Goal: Transaction & Acquisition: Purchase product/service

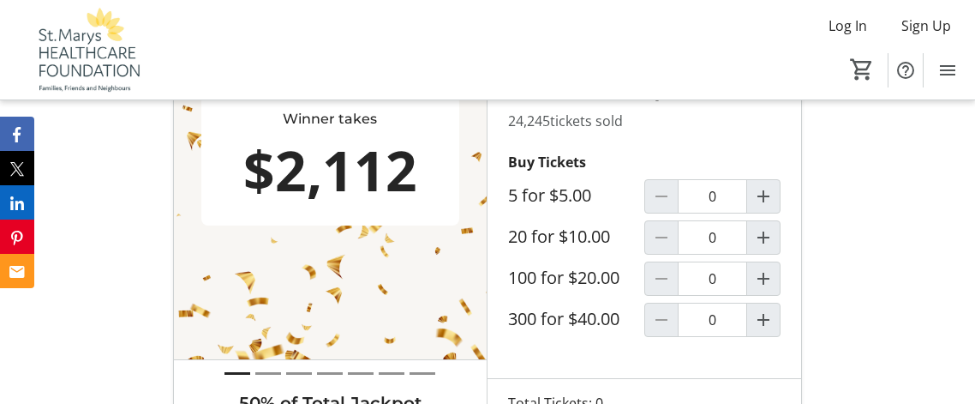
scroll to position [591, 0]
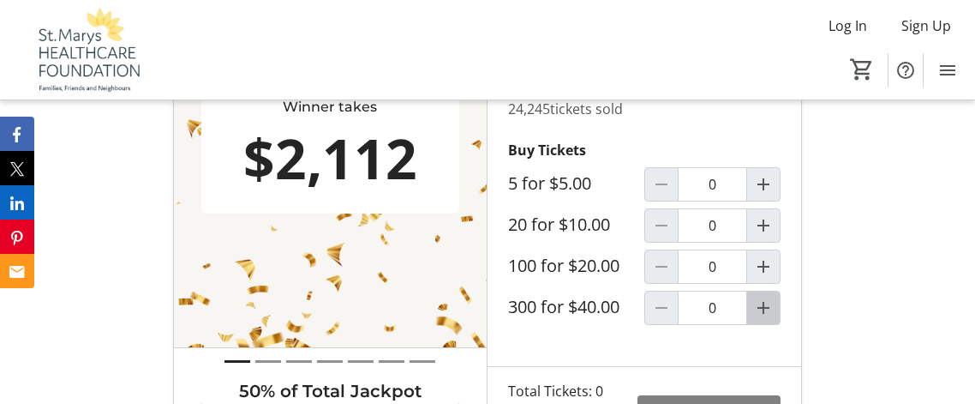
click at [763, 318] on mat-icon "Increment by one" at bounding box center [763, 307] width 21 height 21
type input "1"
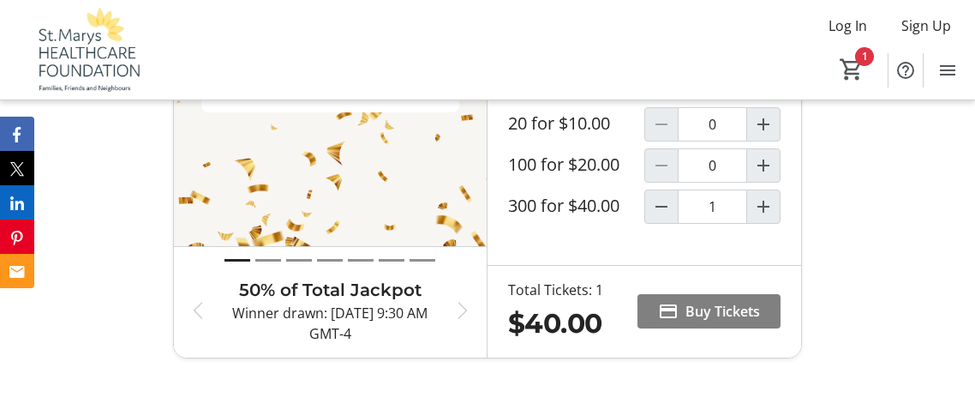
scroll to position [694, 0]
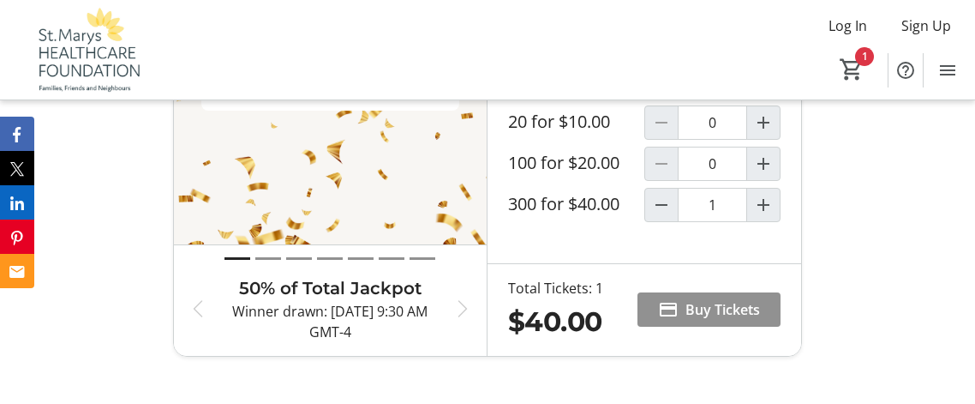
click at [697, 320] on span "Buy Tickets" at bounding box center [723, 309] width 75 height 21
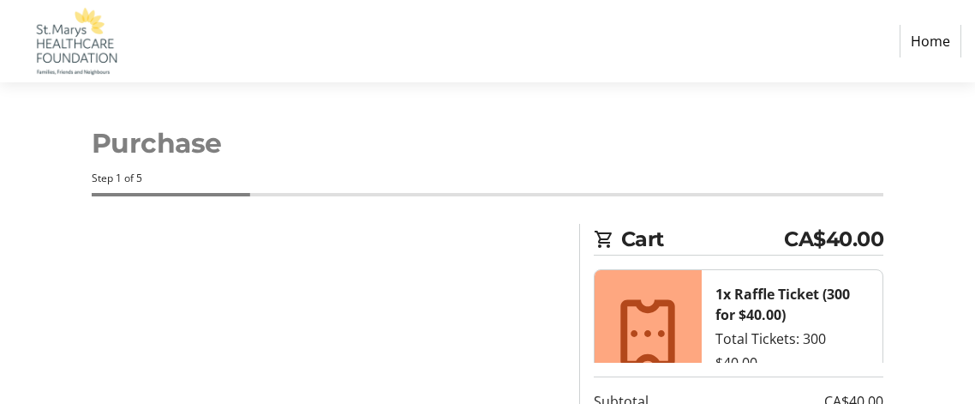
select select "CA"
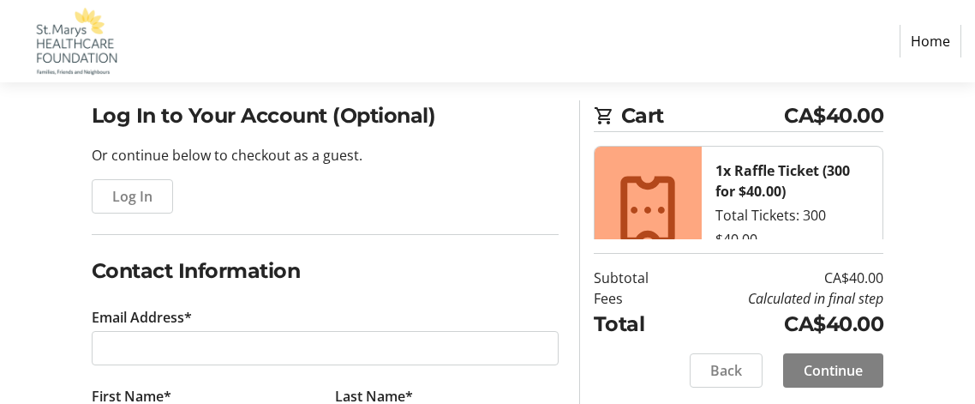
scroll to position [135, 0]
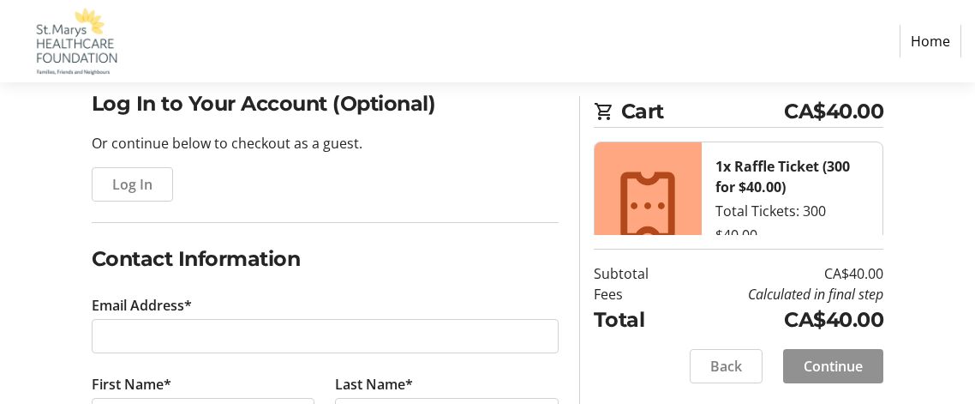
click at [818, 361] on span "Continue" at bounding box center [833, 366] width 59 height 21
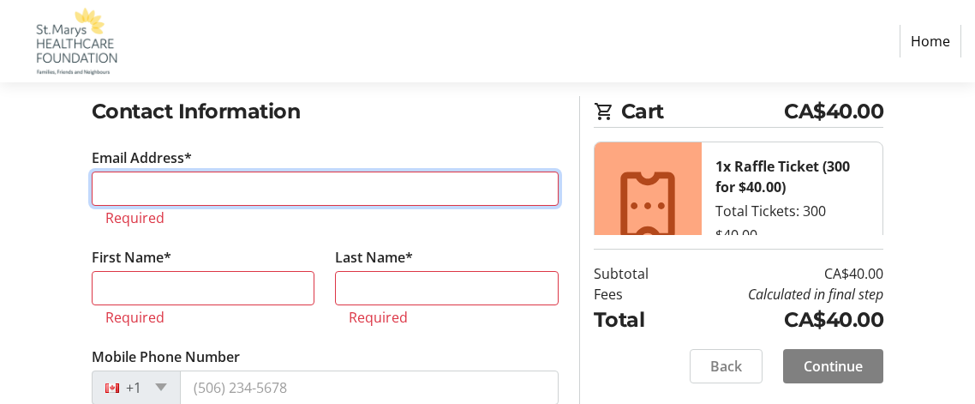
scroll to position [273, 0]
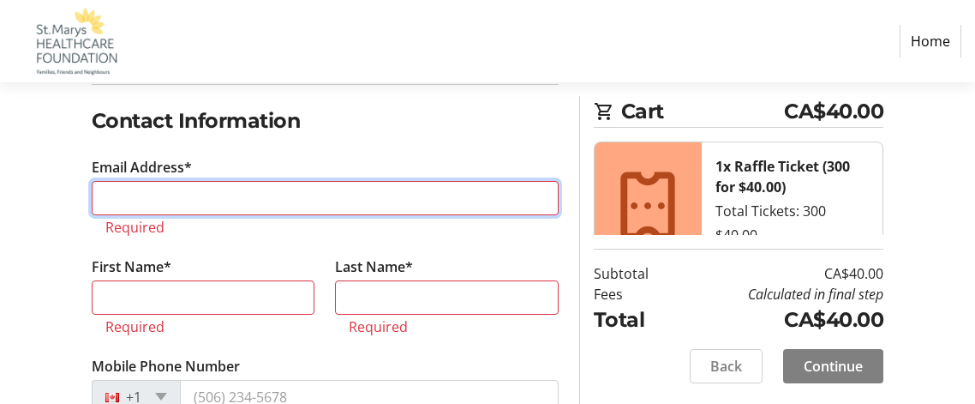
click at [186, 190] on input "Email Address*" at bounding box center [325, 198] width 467 height 34
type input "[EMAIL_ADDRESS][DOMAIN_NAME]"
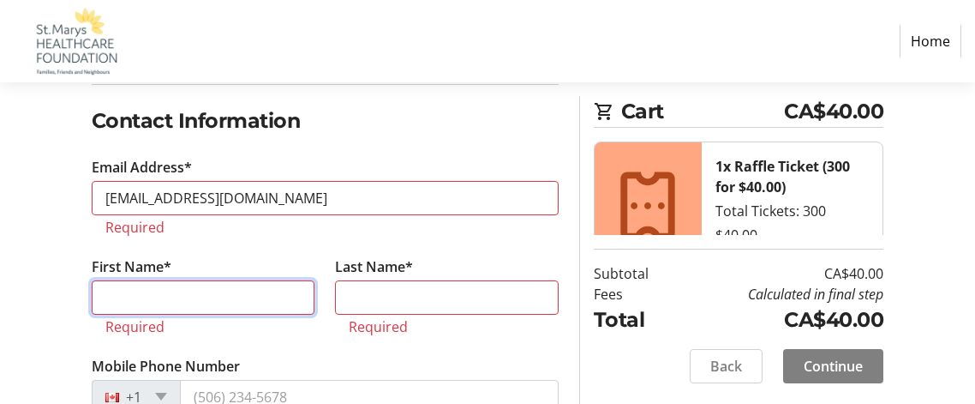
type input "[PERSON_NAME]"
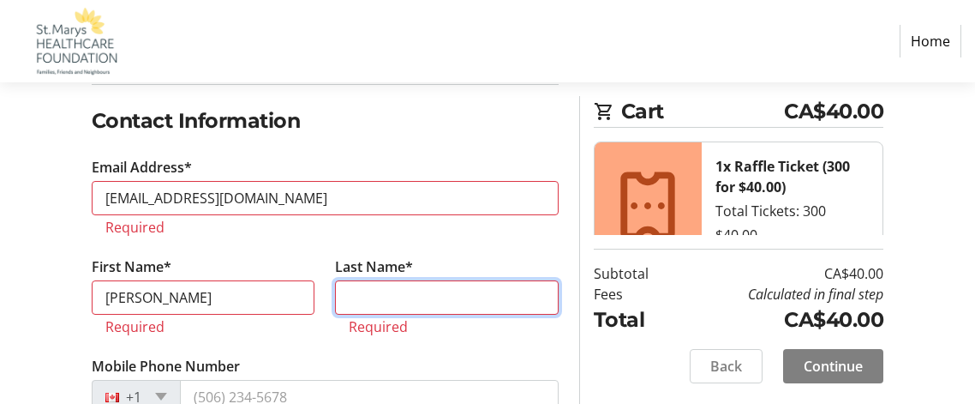
type input "[PERSON_NAME]"
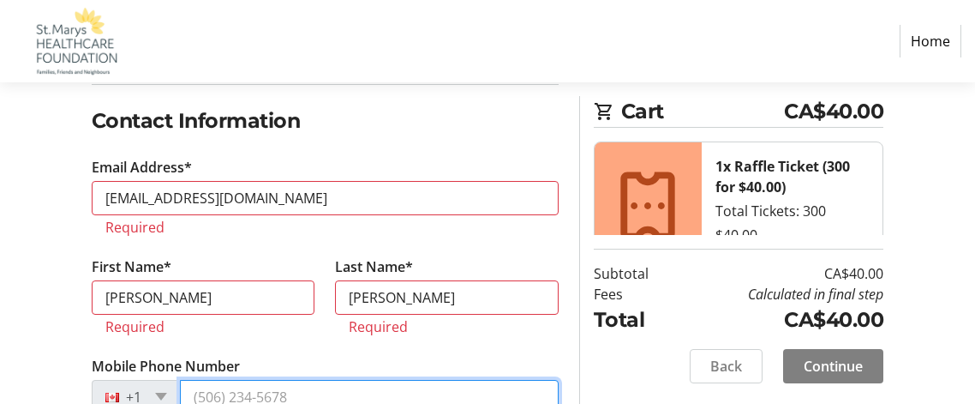
type input "[PHONE_NUMBER]"
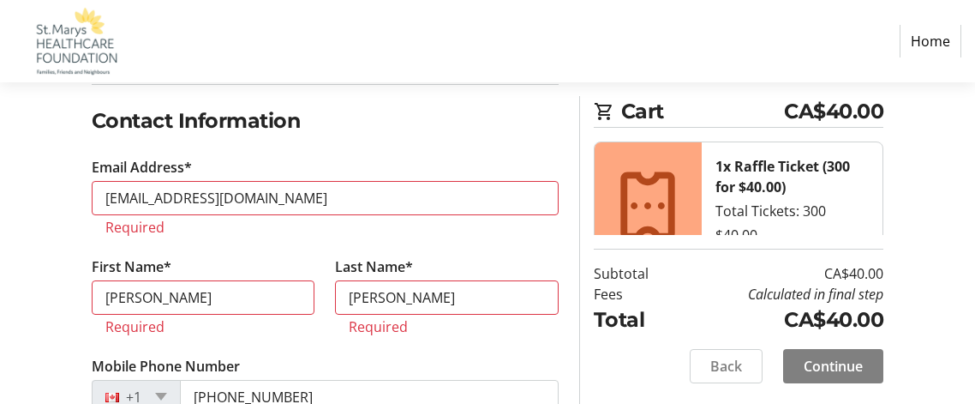
type input "[STREET_ADDRESS]"
type input "St. Marys"
select select "ON"
type input "N4X1A2"
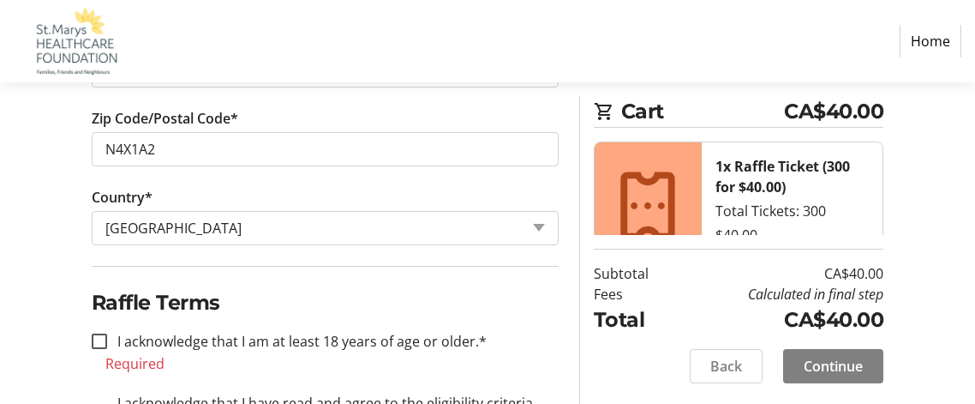
scroll to position [1028, 0]
click at [99, 333] on input "I acknowledge that I am at least 18 years of age or older.*" at bounding box center [99, 340] width 15 height 15
checkbox input "true"
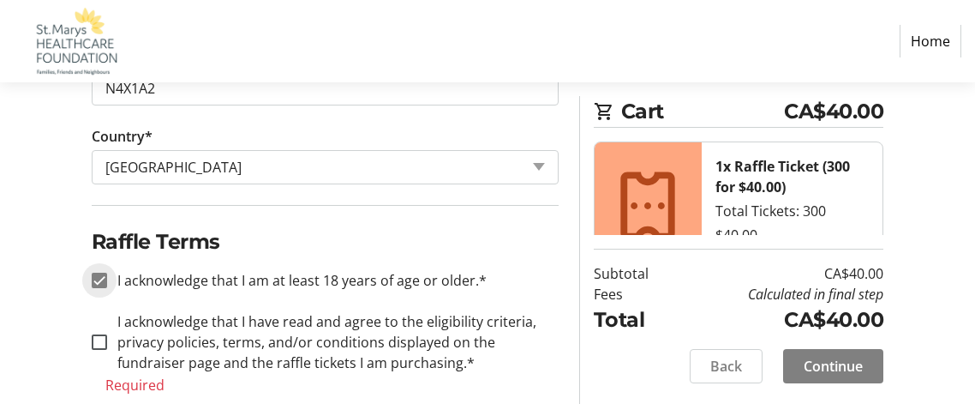
scroll to position [1094, 0]
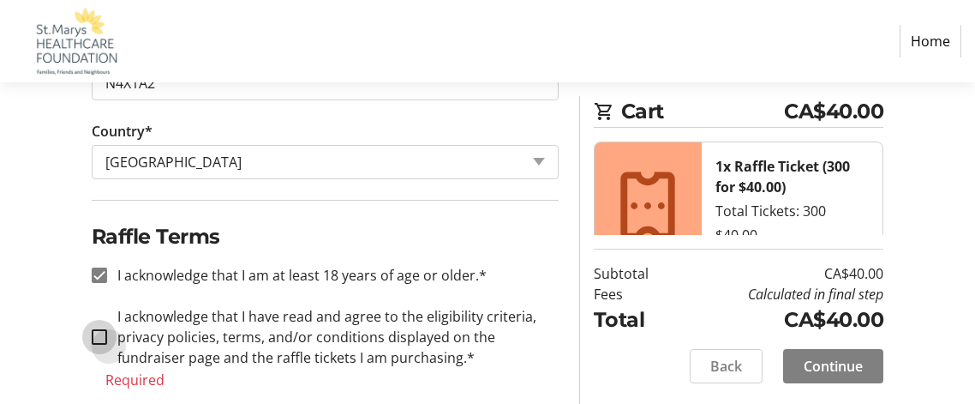
click at [101, 333] on input "I acknowledge that I have read and agree to the eligibility criteria, privacy p…" at bounding box center [99, 336] width 15 height 15
checkbox input "true"
click at [843, 361] on span "Continue" at bounding box center [833, 366] width 59 height 21
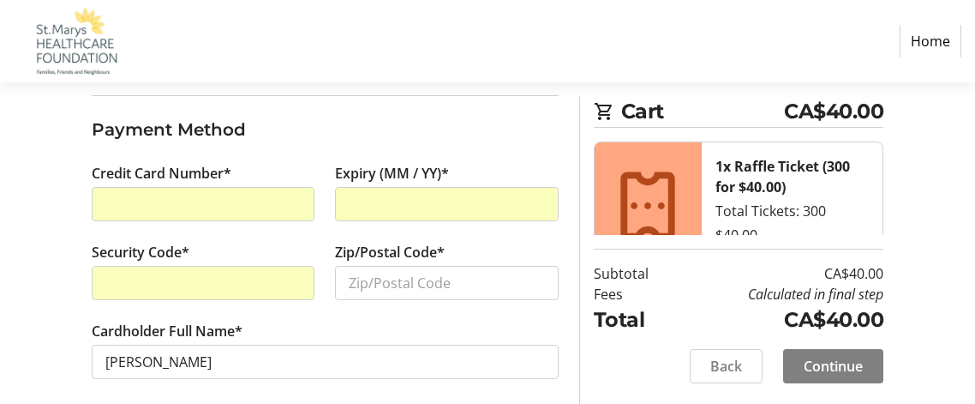
scroll to position [195, 0]
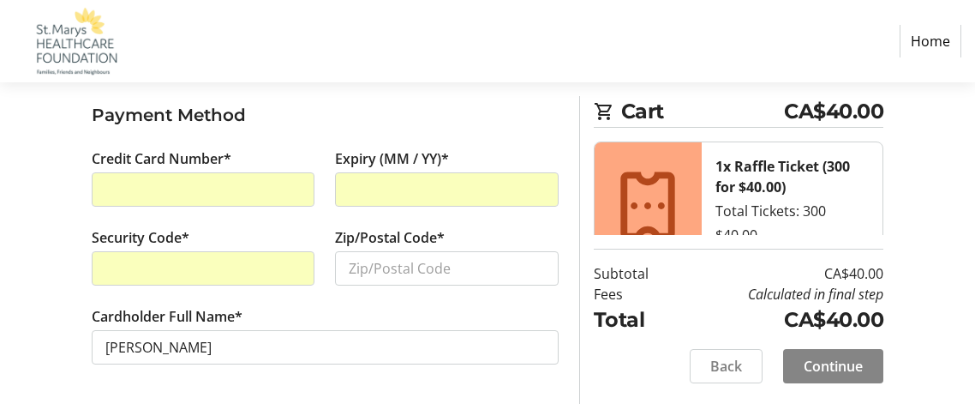
click at [837, 362] on span "Continue" at bounding box center [833, 366] width 59 height 21
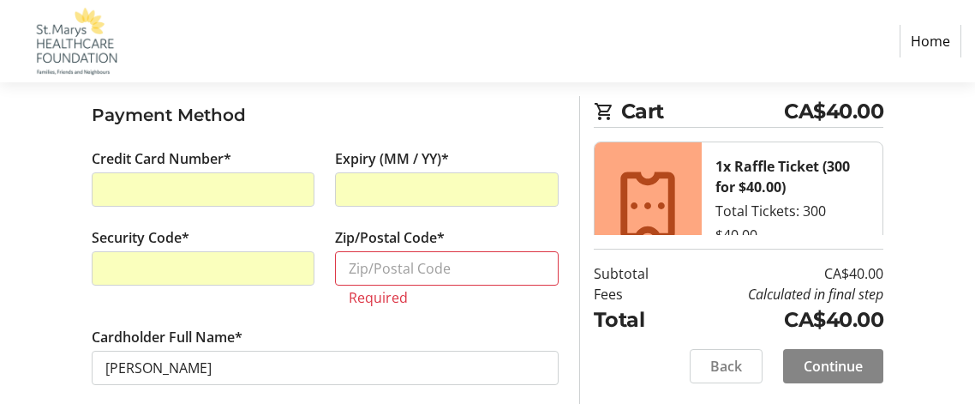
click at [829, 365] on span "Continue" at bounding box center [833, 366] width 59 height 21
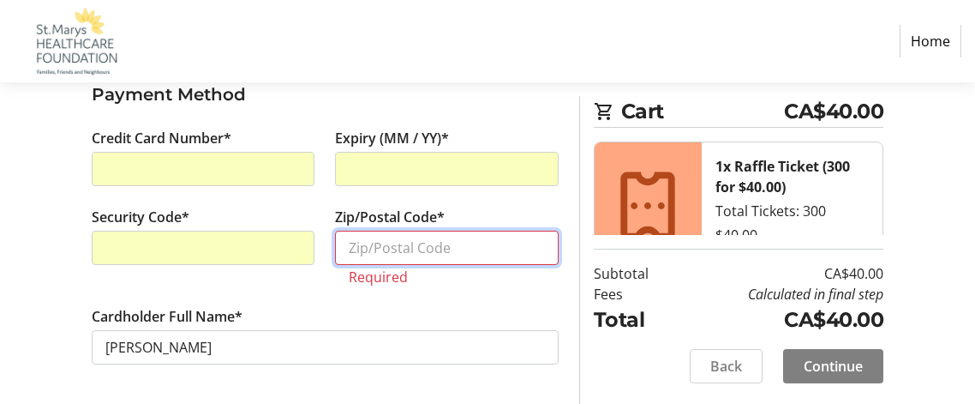
click at [427, 246] on input "Zip/Postal Code*" at bounding box center [447, 248] width 224 height 34
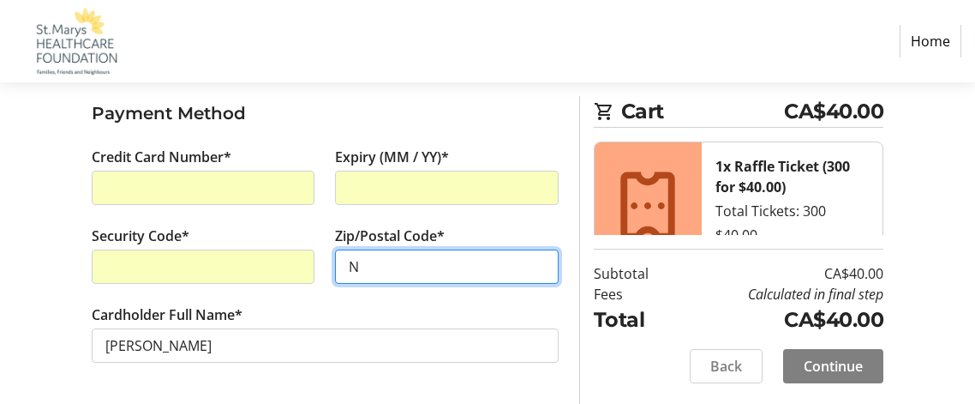
scroll to position [195, 0]
type input "N4X1A2"
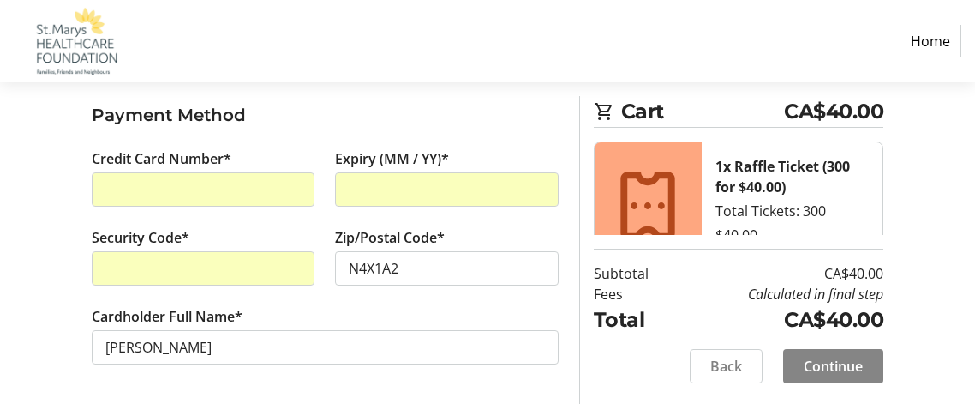
click at [822, 360] on span "Continue" at bounding box center [833, 366] width 59 height 21
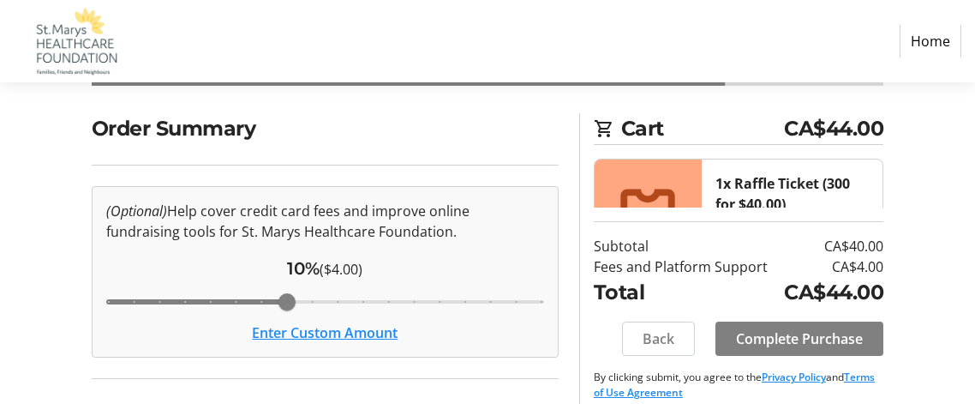
scroll to position [119, 0]
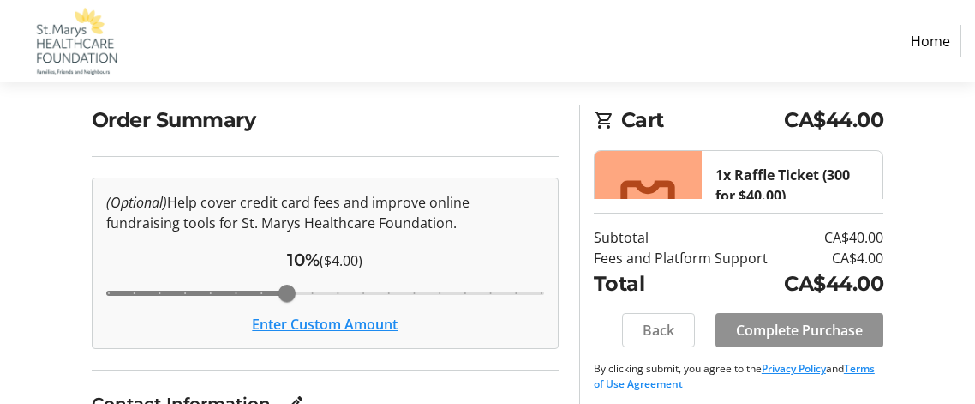
click at [775, 328] on span "Complete Purchase" at bounding box center [799, 330] width 127 height 21
